Goal: Task Accomplishment & Management: Manage account settings

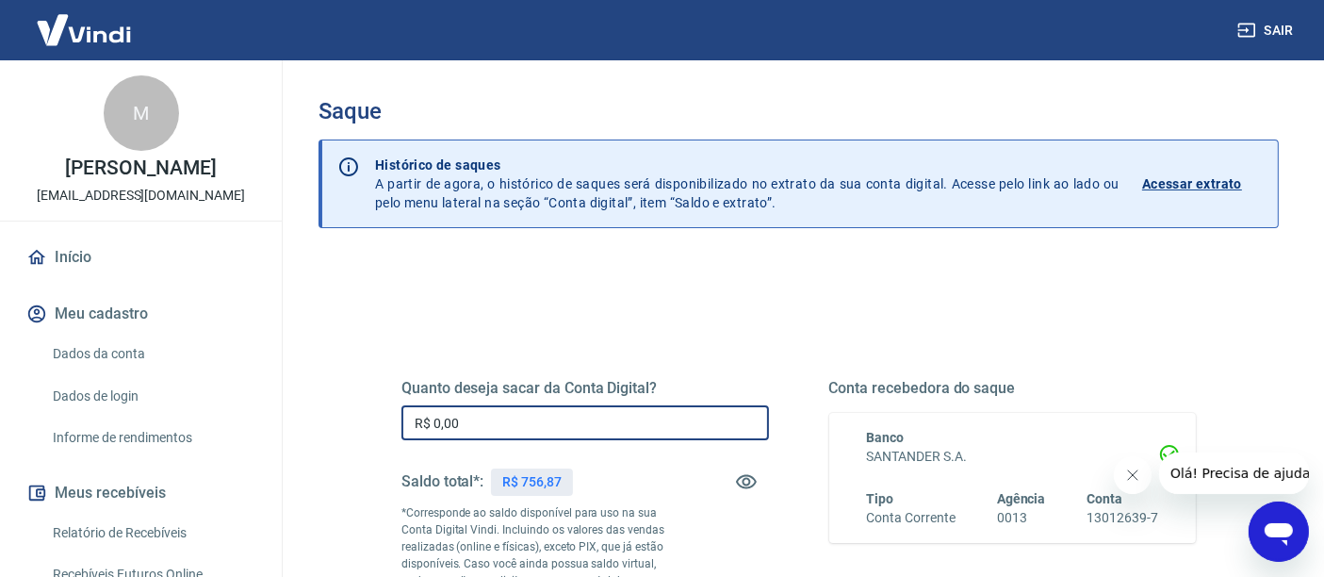
click at [266, 416] on div "Sair M Maria Fernanda Ferrero ola@effjoias.com.br Início Meu cadastro Dados da …" at bounding box center [662, 288] width 1324 height 577
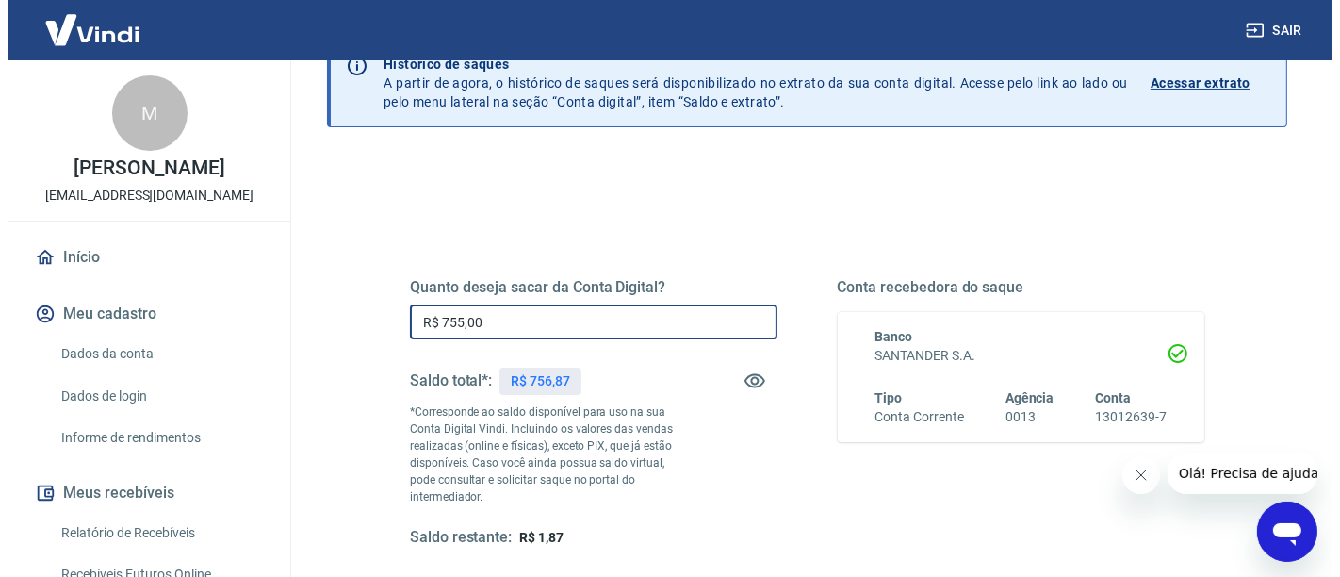
scroll to position [209, 0]
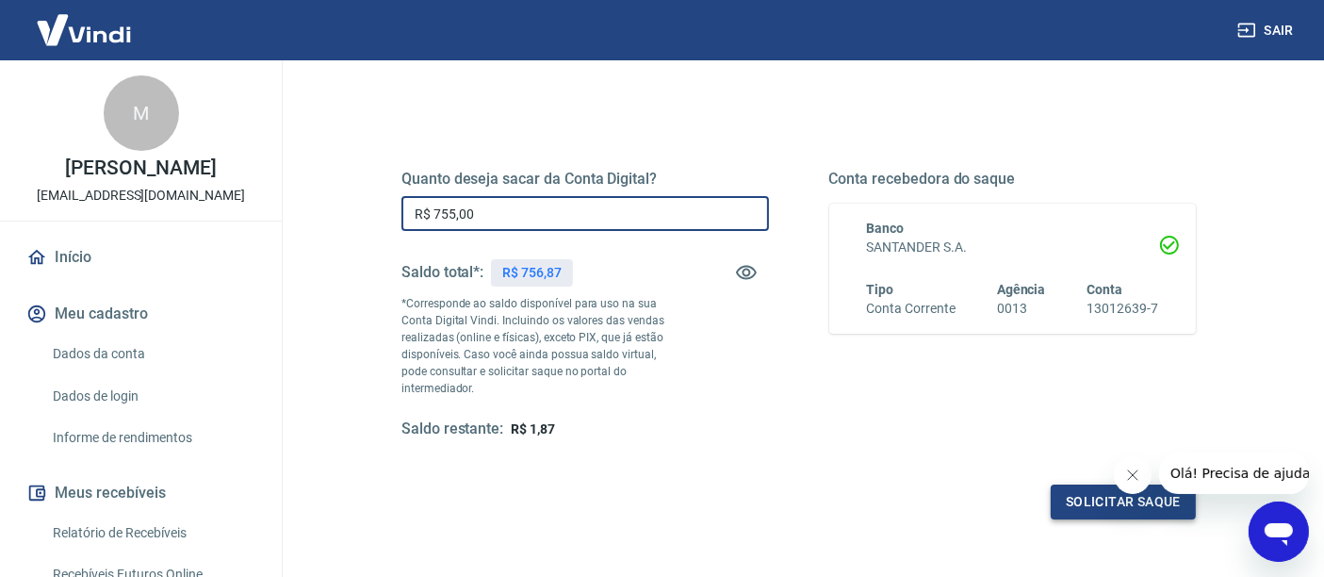
type input "R$ 755,00"
click at [1110, 508] on button "Solicitar saque" at bounding box center [1123, 501] width 145 height 35
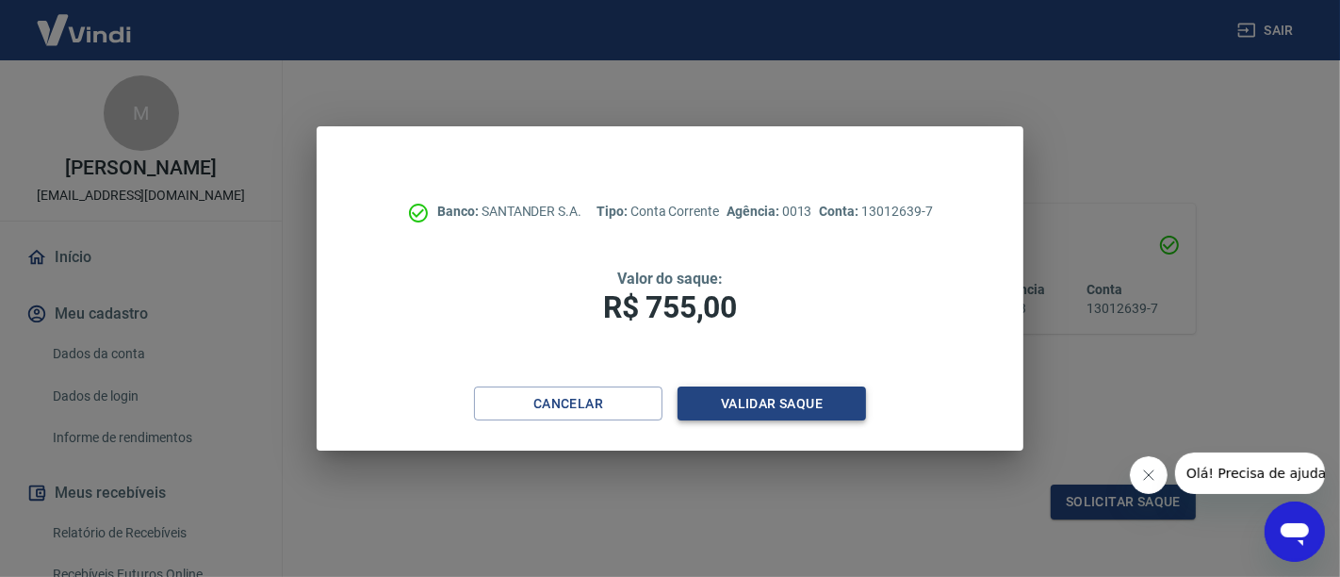
click at [769, 401] on button "Validar saque" at bounding box center [772, 403] width 188 height 35
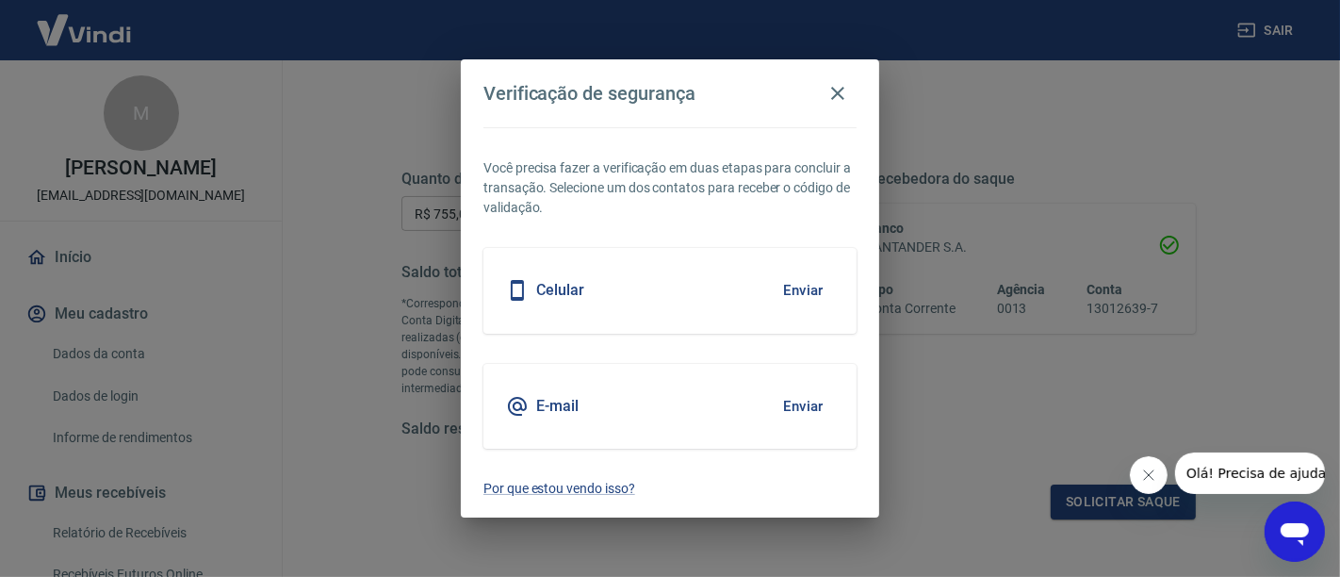
click at [802, 292] on button "Enviar" at bounding box center [803, 290] width 61 height 40
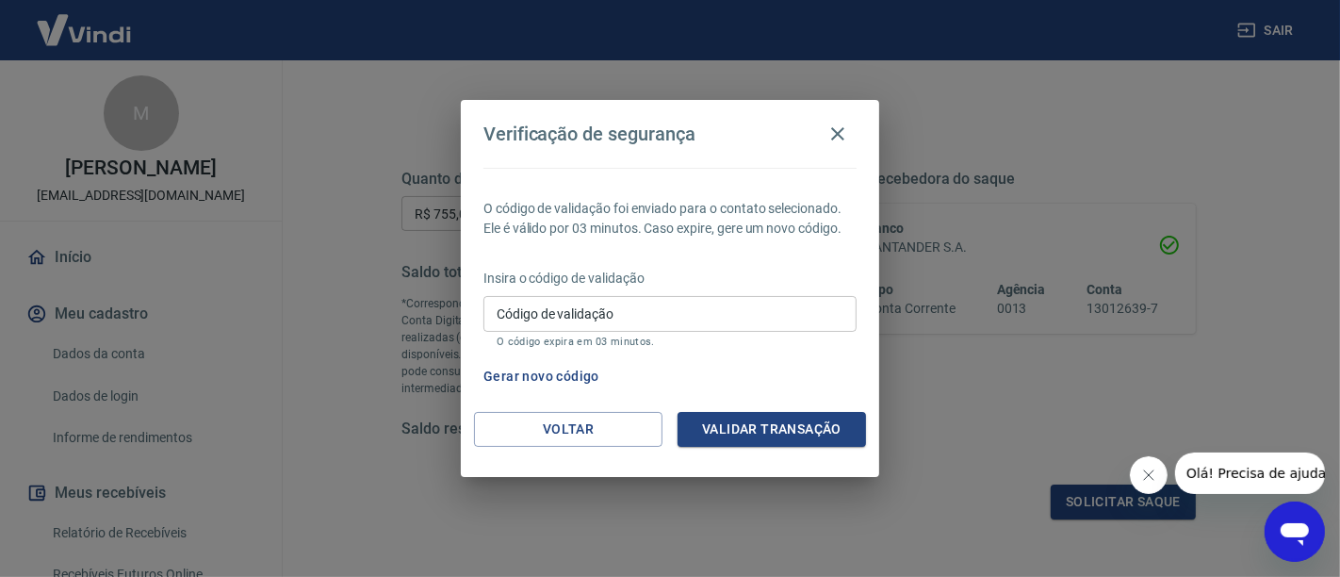
click at [711, 301] on input "Código de validação" at bounding box center [669, 313] width 373 height 35
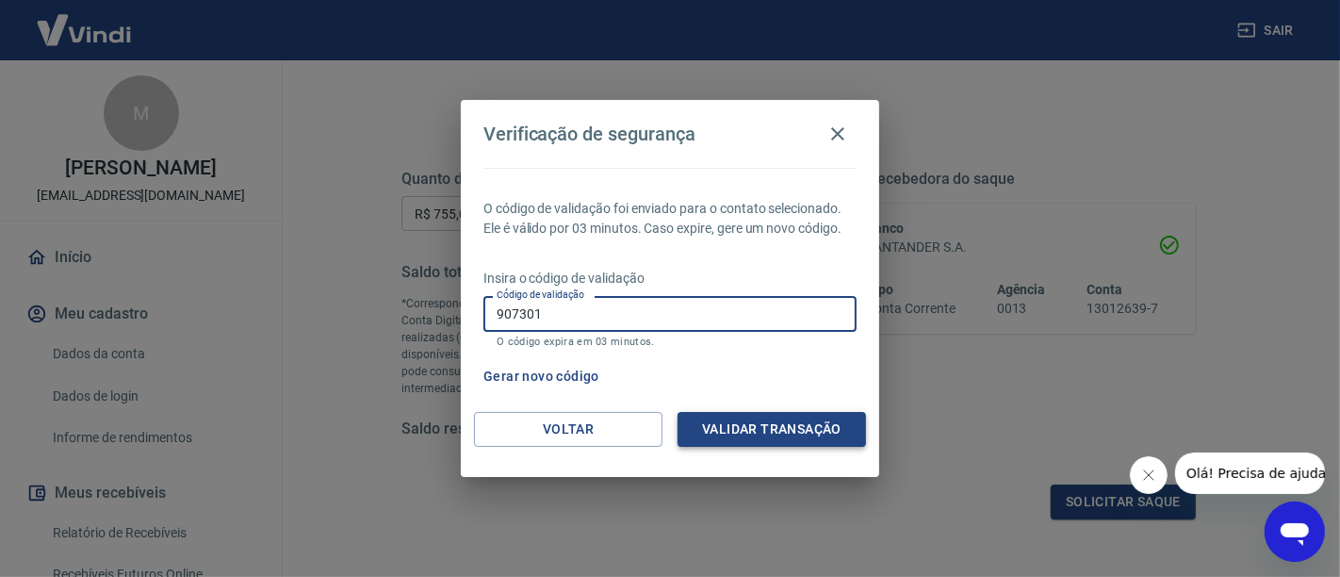
type input "907301"
click at [763, 431] on button "Validar transação" at bounding box center [772, 429] width 188 height 35
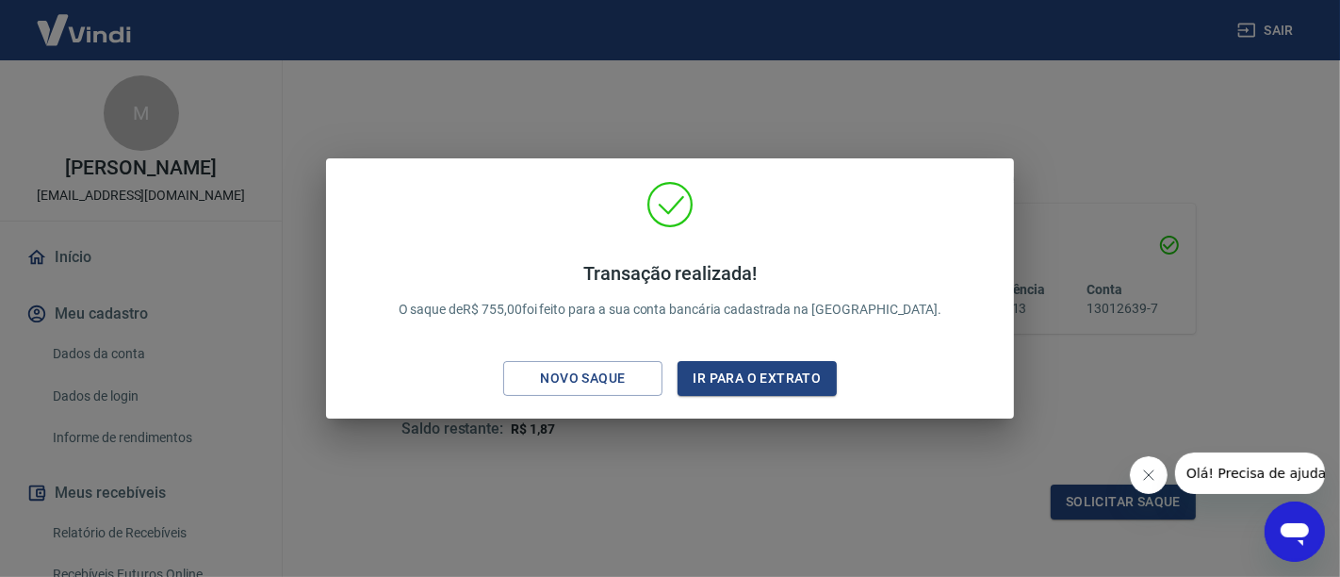
click at [1120, 146] on div "Transação realizada! O saque de R$ 755,00 foi feito para a sua conta bancária c…" at bounding box center [670, 288] width 1340 height 577
